Goal: Transaction & Acquisition: Book appointment/travel/reservation

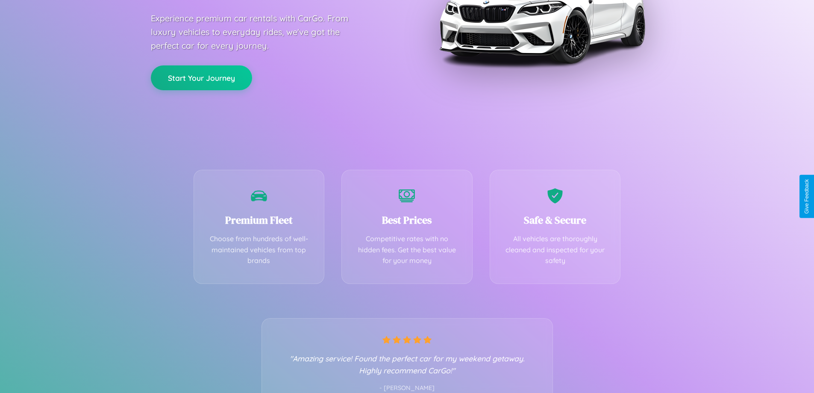
scroll to position [168, 0]
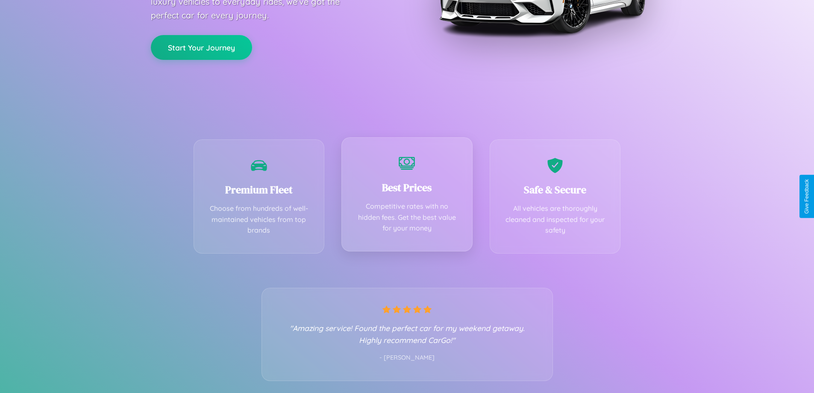
click at [407, 196] on div "Best Prices Competitive rates with no hidden fees. Get the best value for your …" at bounding box center [407, 194] width 131 height 114
click at [201, 47] on button "Start Your Journey" at bounding box center [201, 46] width 101 height 25
click at [201, 46] on button "Start Your Journey" at bounding box center [201, 46] width 101 height 25
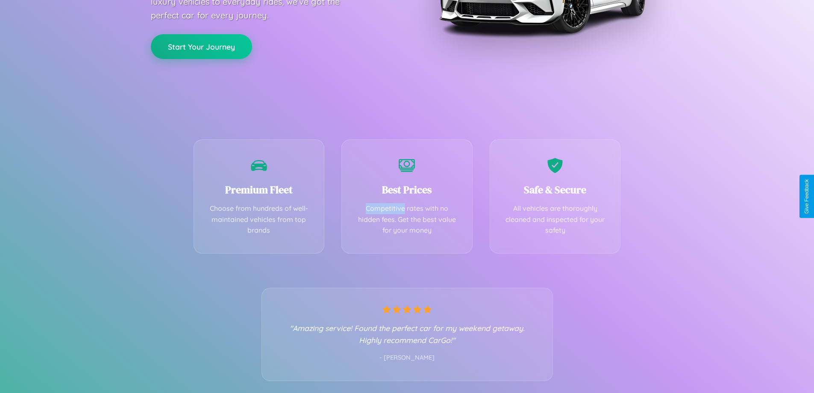
click at [201, 46] on button "Start Your Journey" at bounding box center [201, 46] width 101 height 25
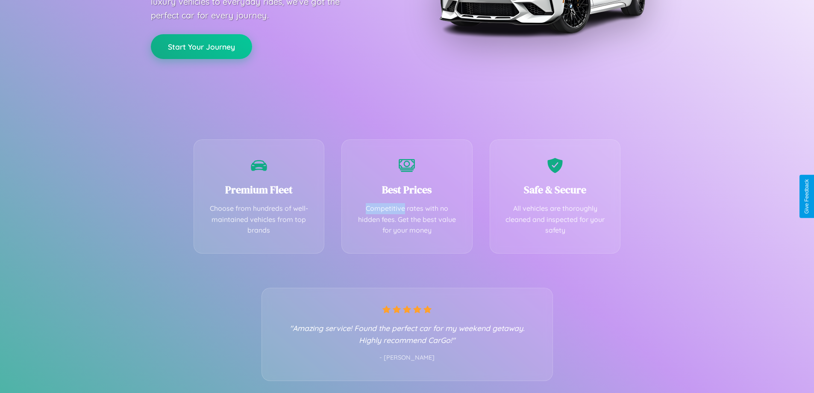
click at [201, 46] on button "Start Your Journey" at bounding box center [201, 46] width 101 height 25
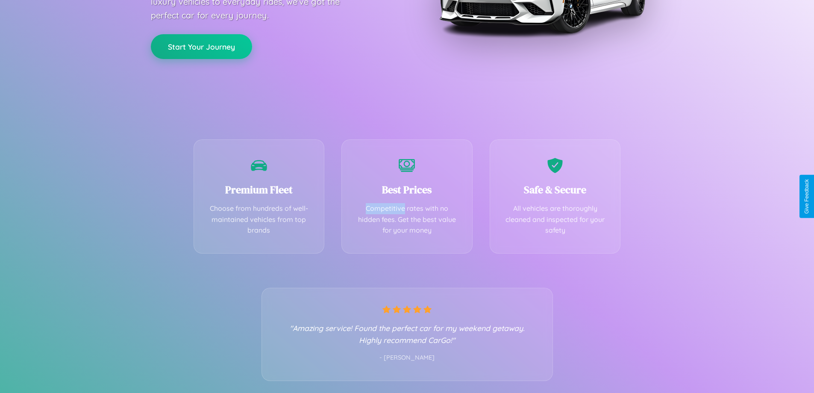
click at [201, 46] on button "Start Your Journey" at bounding box center [201, 46] width 101 height 25
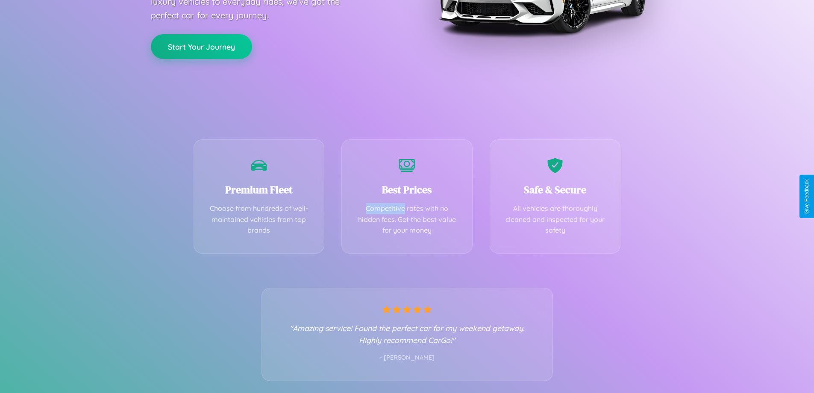
click at [201, 46] on button "Start Your Journey" at bounding box center [201, 46] width 101 height 25
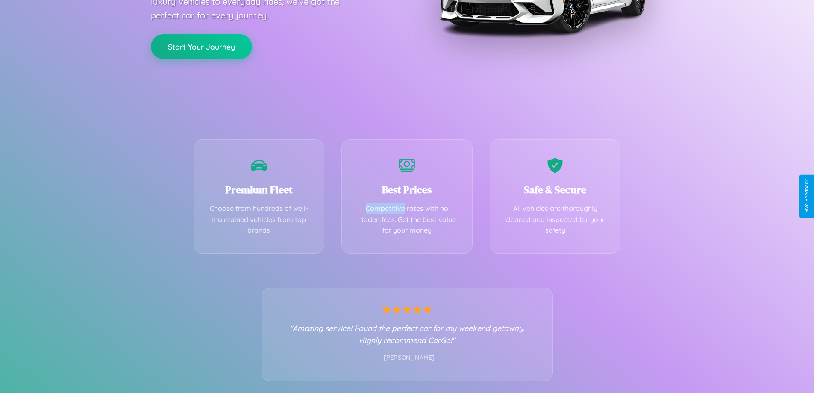
click at [201, 46] on button "Start Your Journey" at bounding box center [201, 46] width 101 height 25
